Goal: Check status: Check status

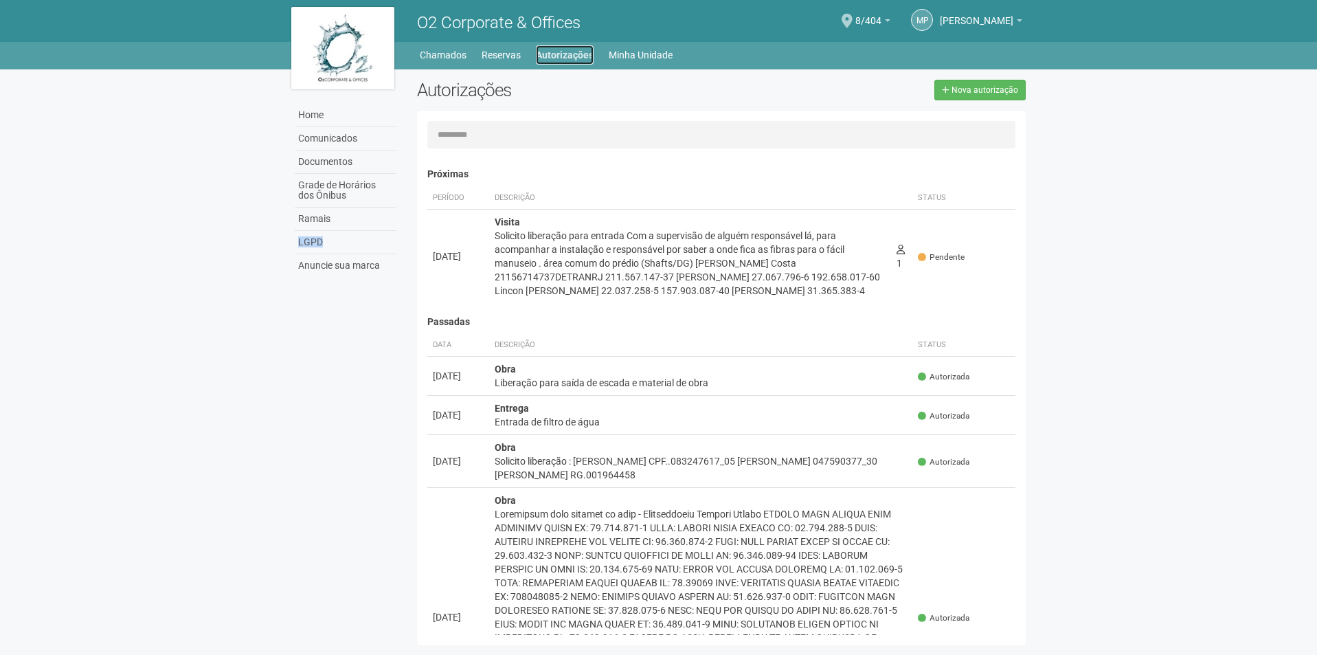
click at [582, 51] on link "Autorizações" at bounding box center [565, 54] width 58 height 19
click at [581, 51] on link "Autorizações" at bounding box center [565, 54] width 58 height 19
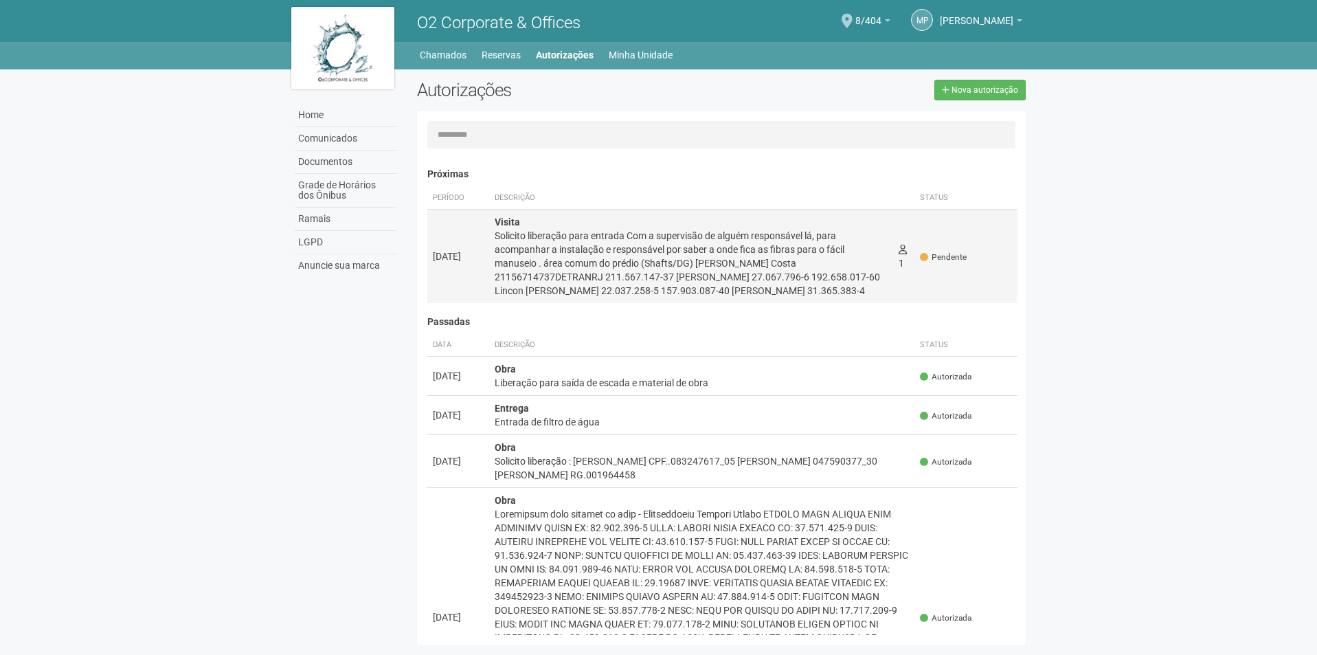
click at [556, 225] on div "Visita Solicito liberação para entrada Com a supervisão de alguém responsável l…" at bounding box center [692, 256] width 394 height 82
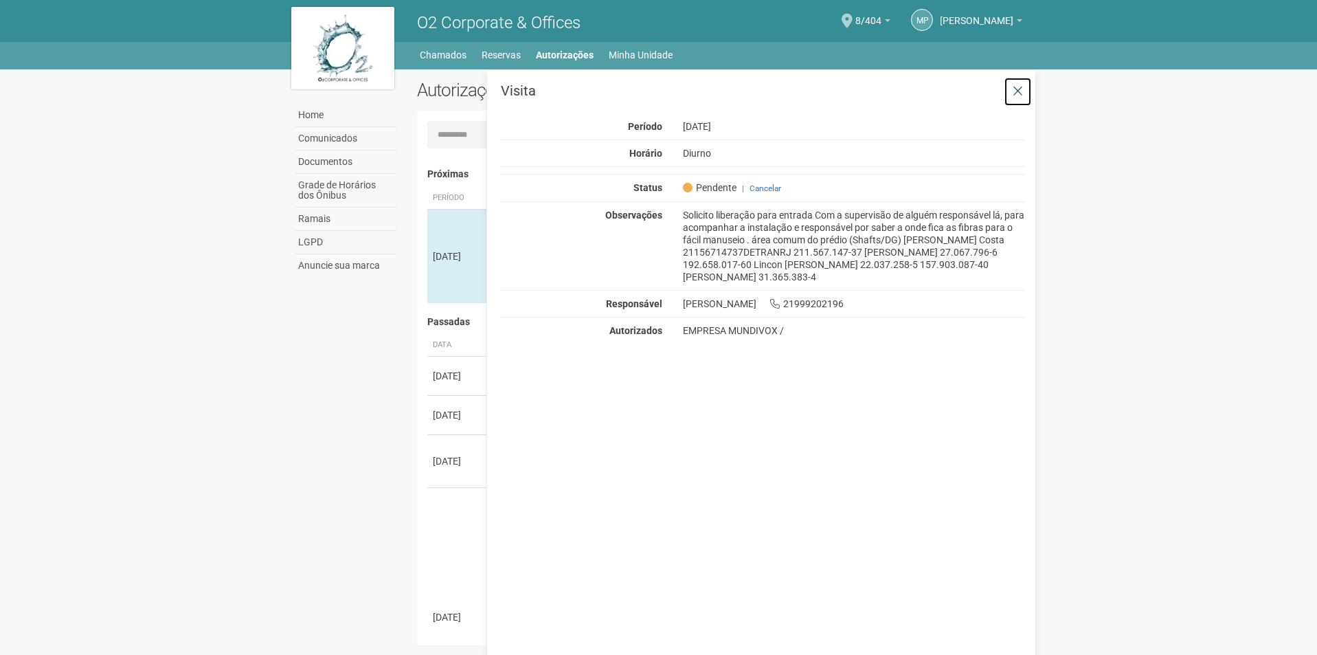
click at [1009, 91] on button at bounding box center [1018, 92] width 28 height 30
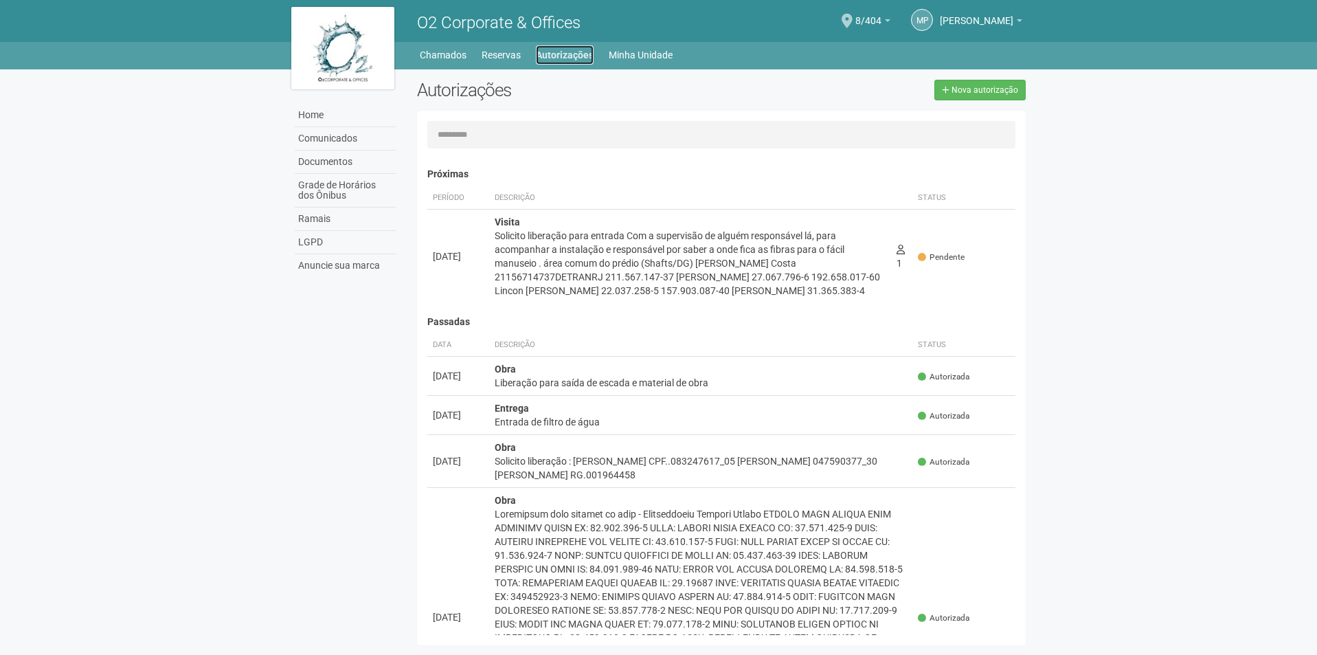
click at [559, 54] on link "Autorizações" at bounding box center [565, 54] width 58 height 19
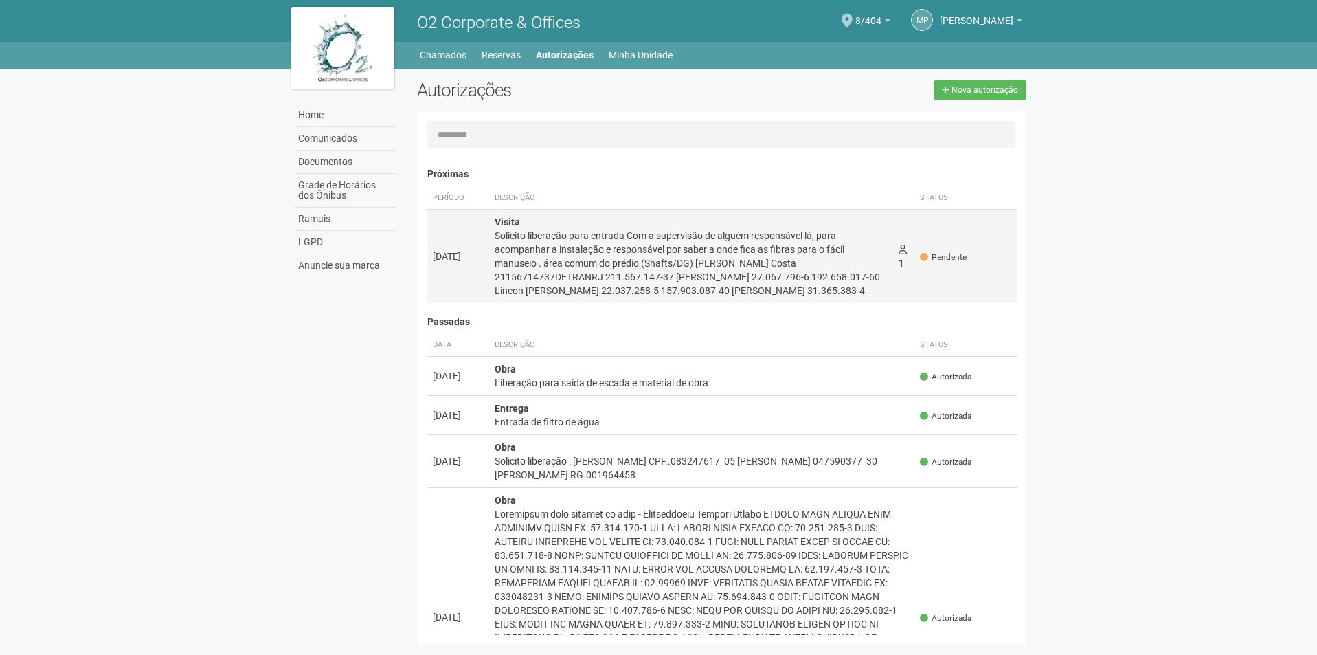
click at [541, 267] on div "Solicito liberação para entrada Com a supervisão de alguém responsável lá, para…" at bounding box center [692, 263] width 394 height 69
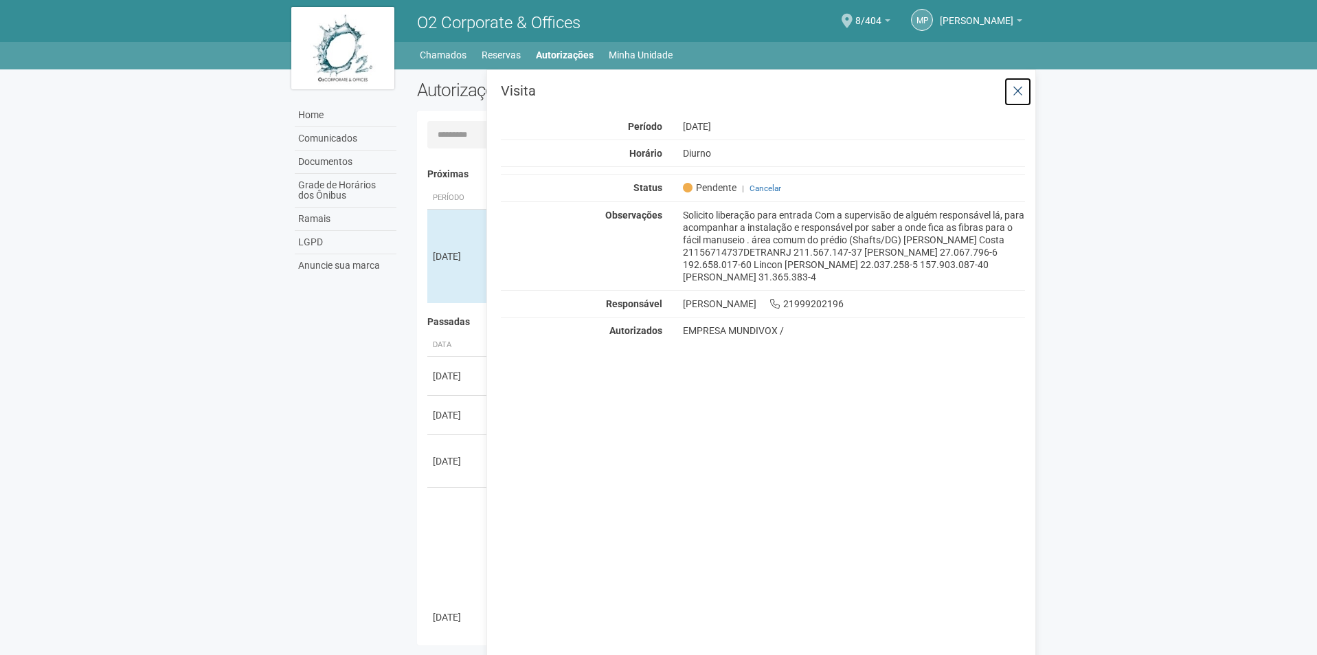
click at [1012, 89] on button at bounding box center [1018, 92] width 28 height 30
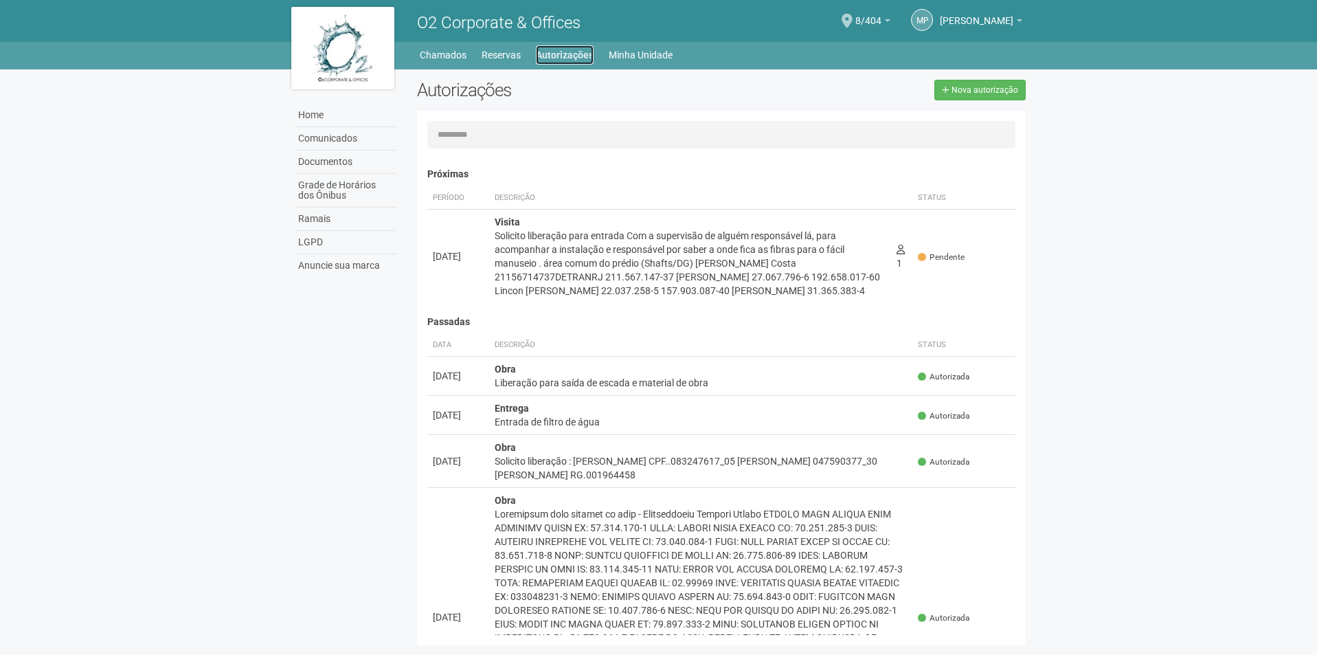
click at [574, 55] on link "Autorizações" at bounding box center [565, 54] width 58 height 19
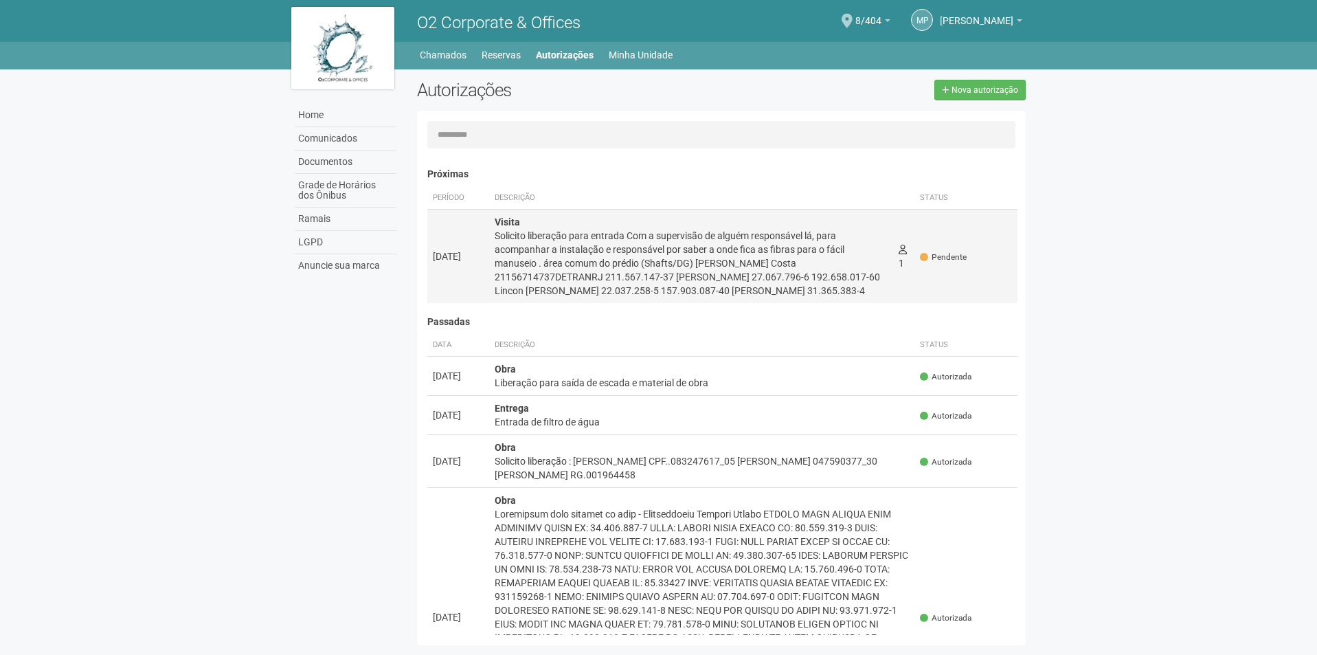
click at [515, 298] on div "Solicito liberação para entrada Com a supervisão de alguém responsável lá, para…" at bounding box center [692, 263] width 394 height 69
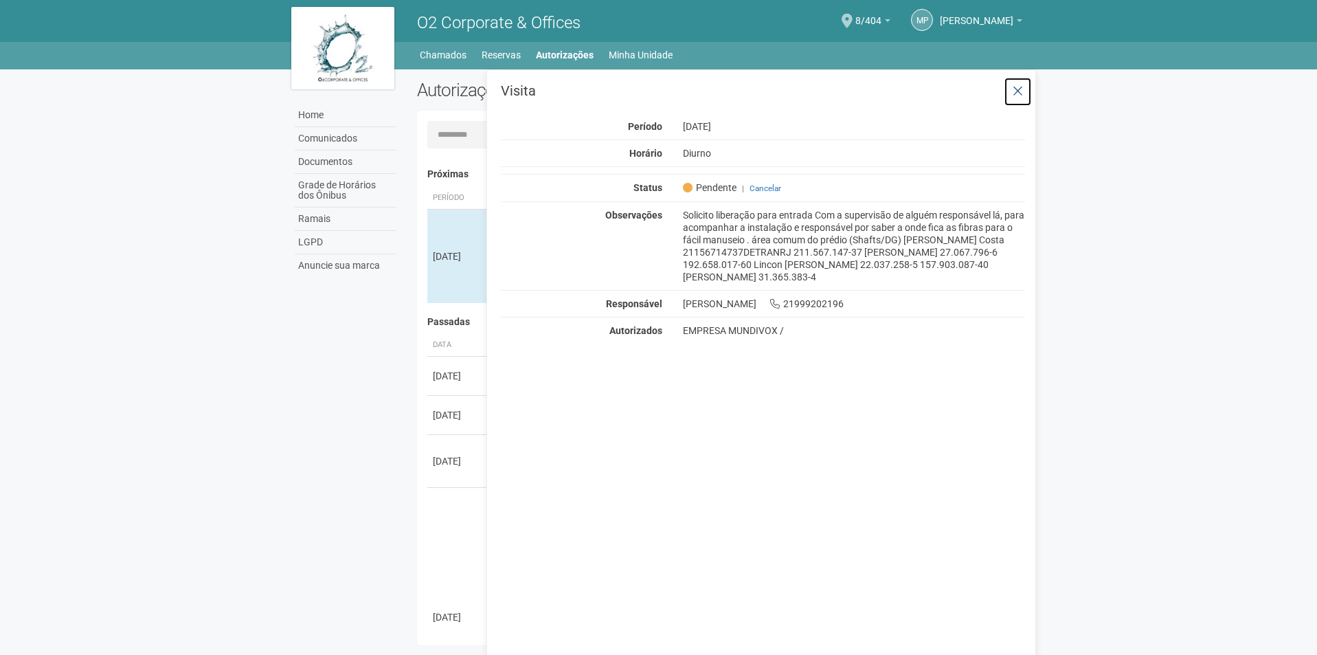
click at [1021, 97] on icon at bounding box center [1018, 92] width 10 height 14
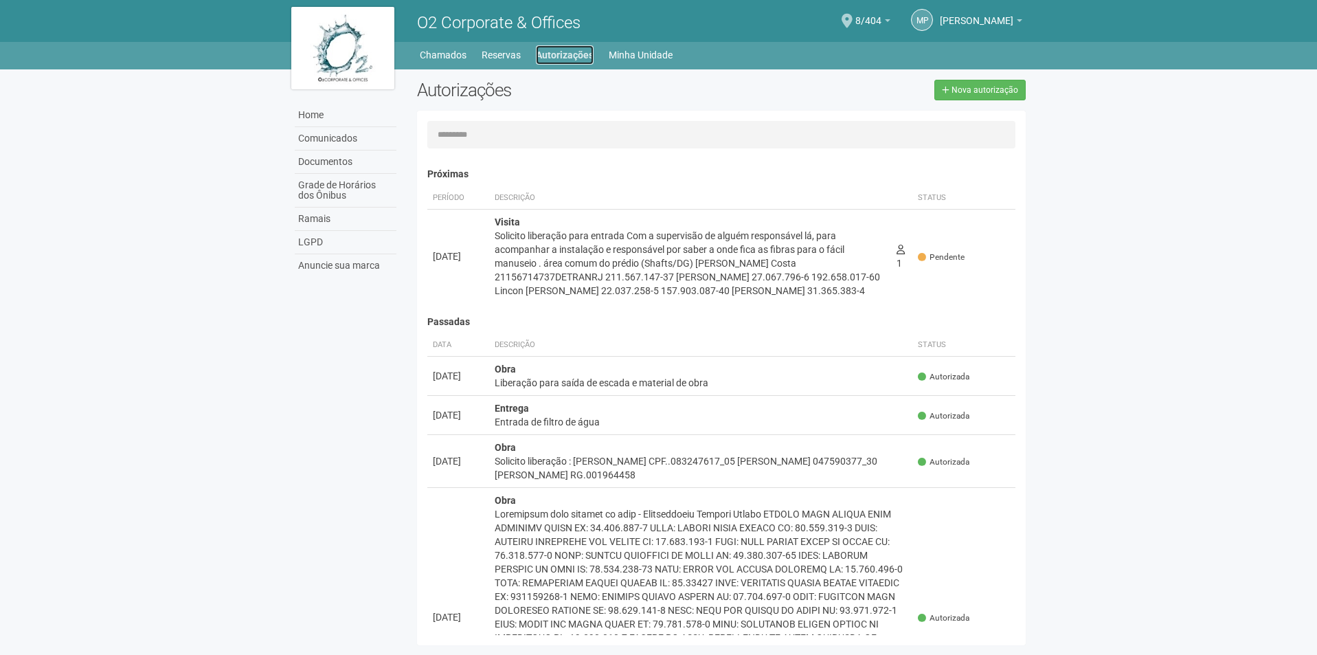
click at [565, 52] on link "Autorizações" at bounding box center [565, 54] width 58 height 19
